Goal: Find specific page/section: Find specific page/section

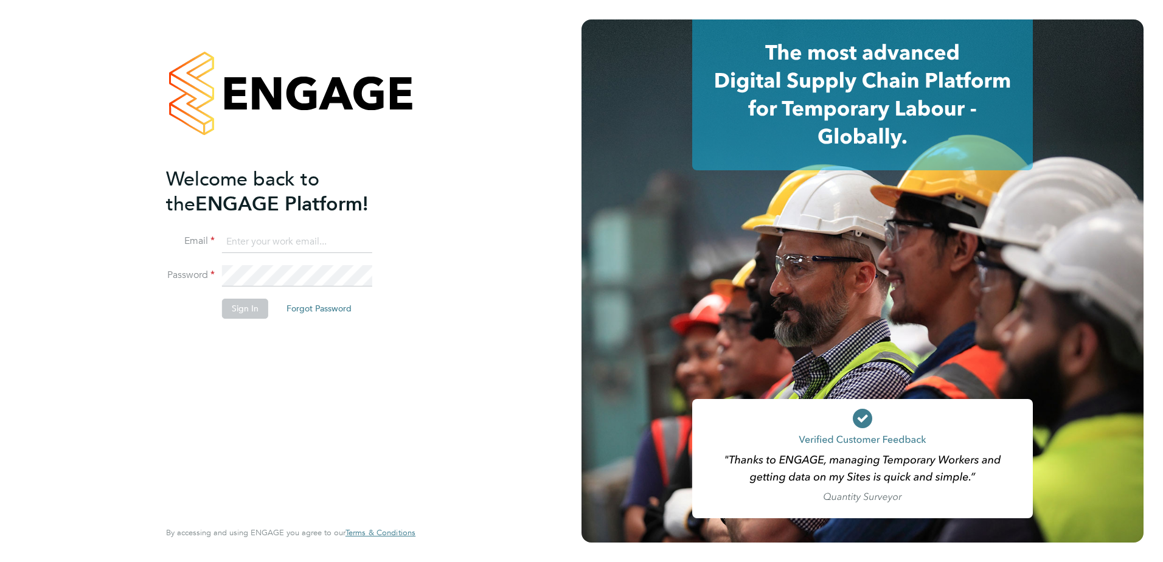
type input "[EMAIL_ADDRESS][DOMAIN_NAME]"
click at [245, 301] on button "Sign In" at bounding box center [245, 308] width 46 height 19
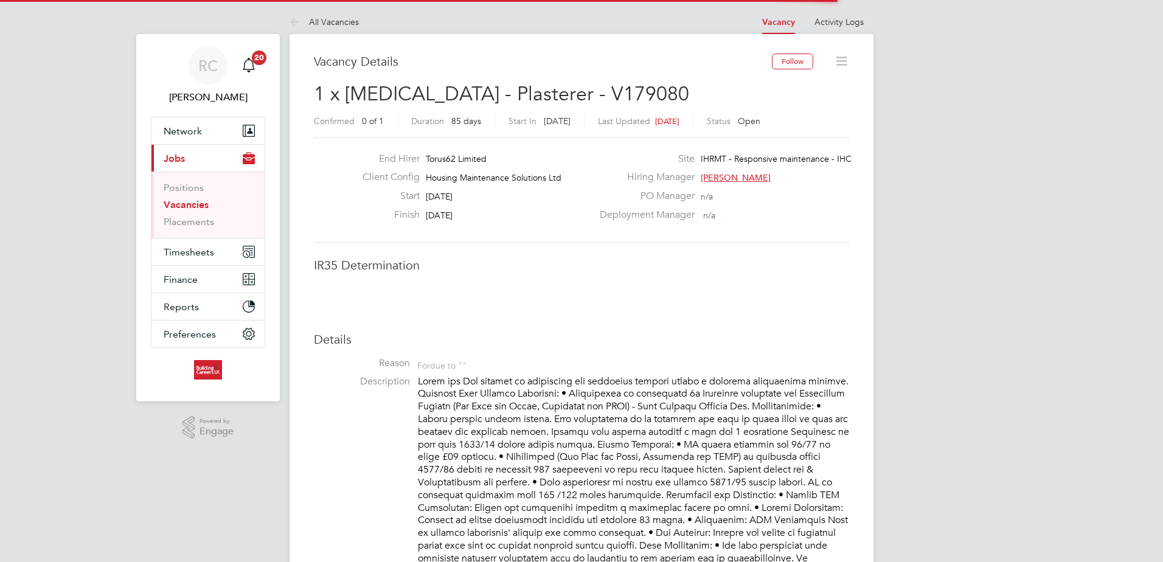
scroll to position [36, 85]
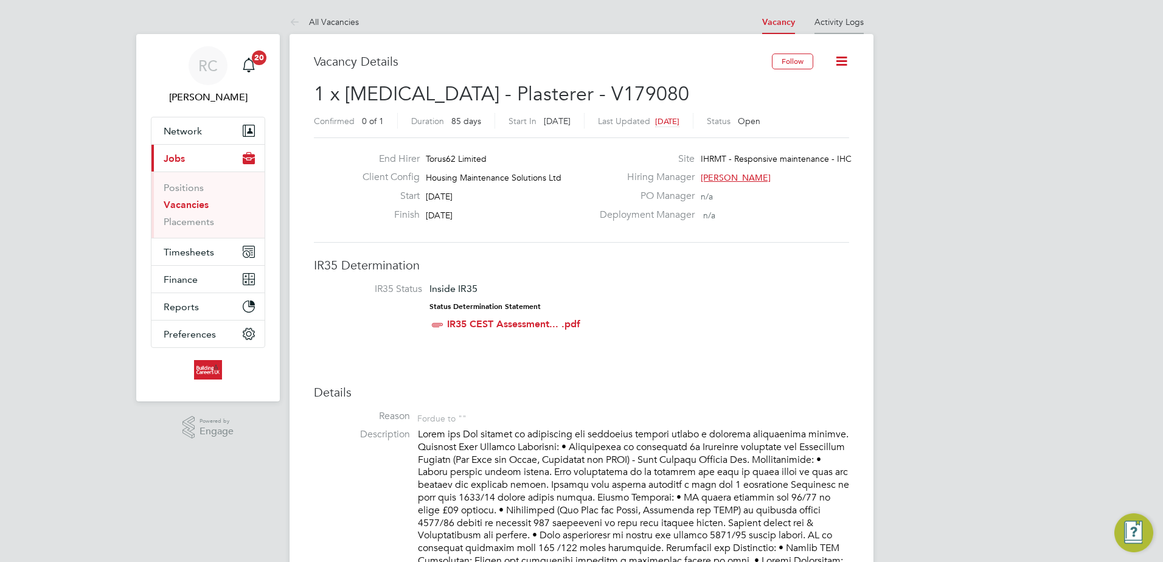
click at [849, 28] on li "Activity Logs" at bounding box center [839, 22] width 49 height 24
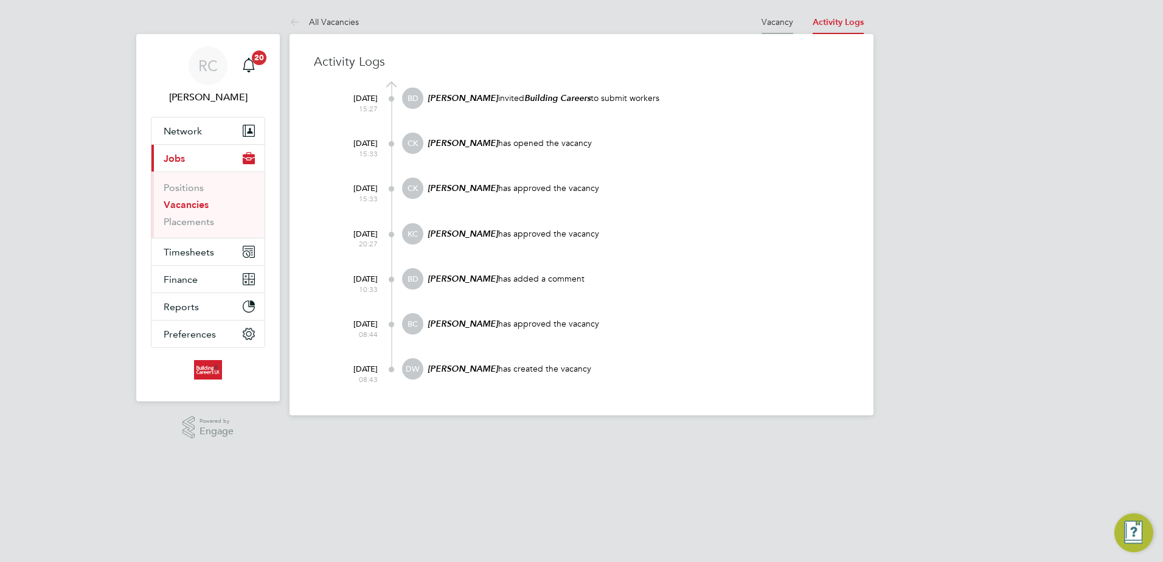
click at [779, 20] on link "Vacancy" at bounding box center [778, 21] width 32 height 11
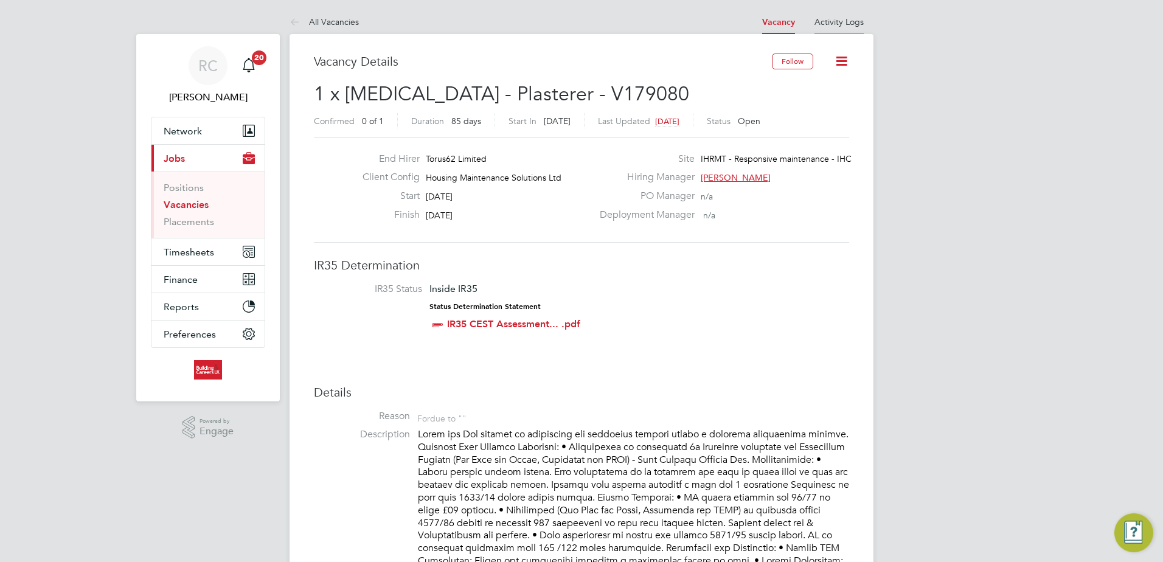
click at [843, 26] on link "Activity Logs" at bounding box center [839, 21] width 49 height 11
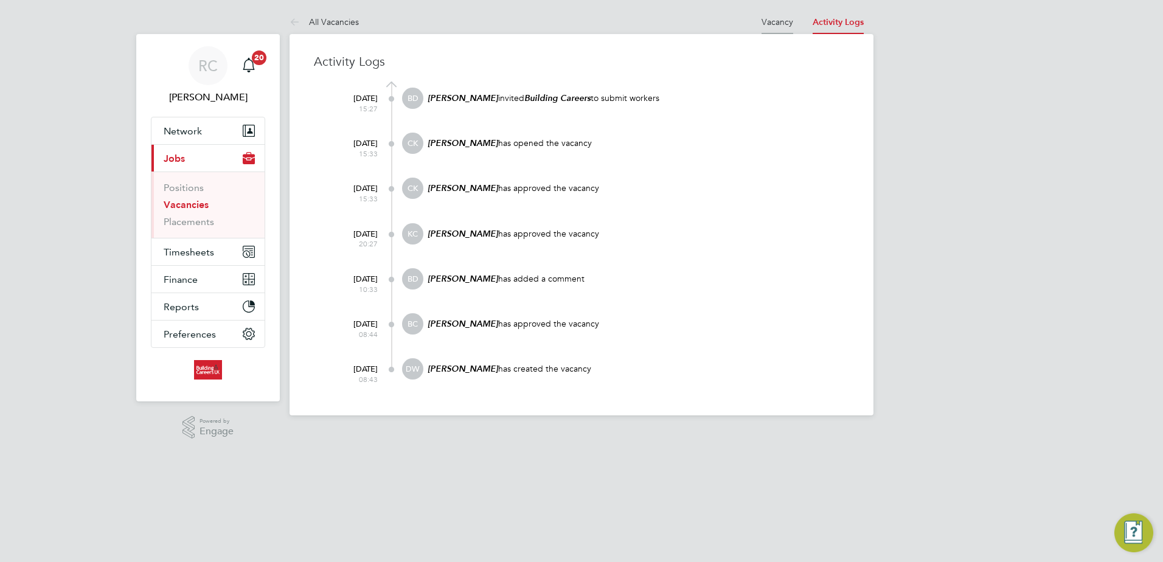
click at [791, 22] on link "Vacancy" at bounding box center [778, 21] width 32 height 11
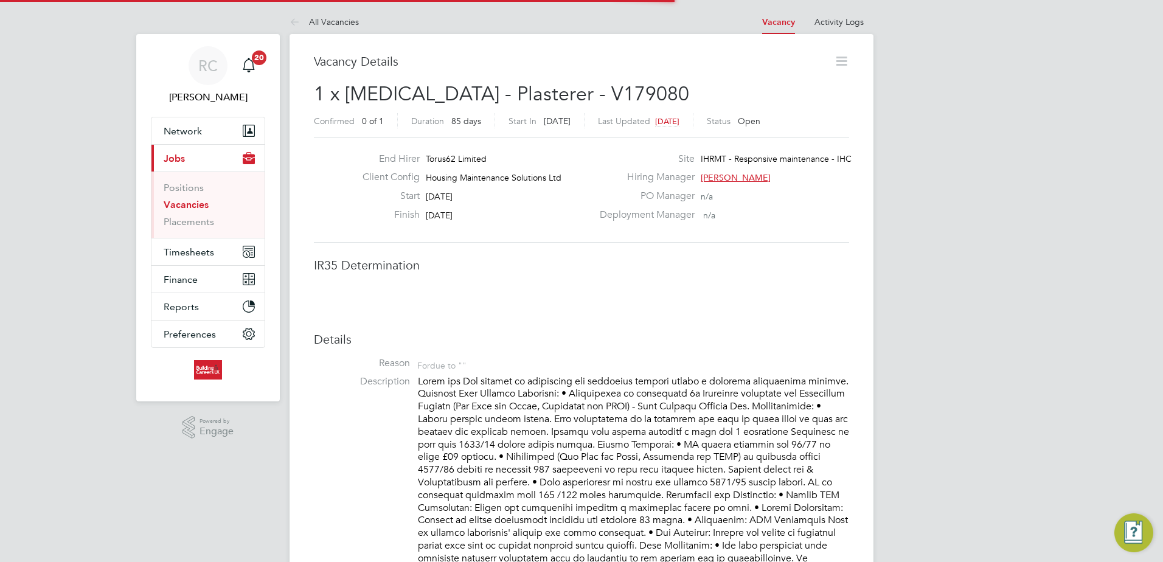
scroll to position [36, 85]
